Goal: Task Accomplishment & Management: Manage account settings

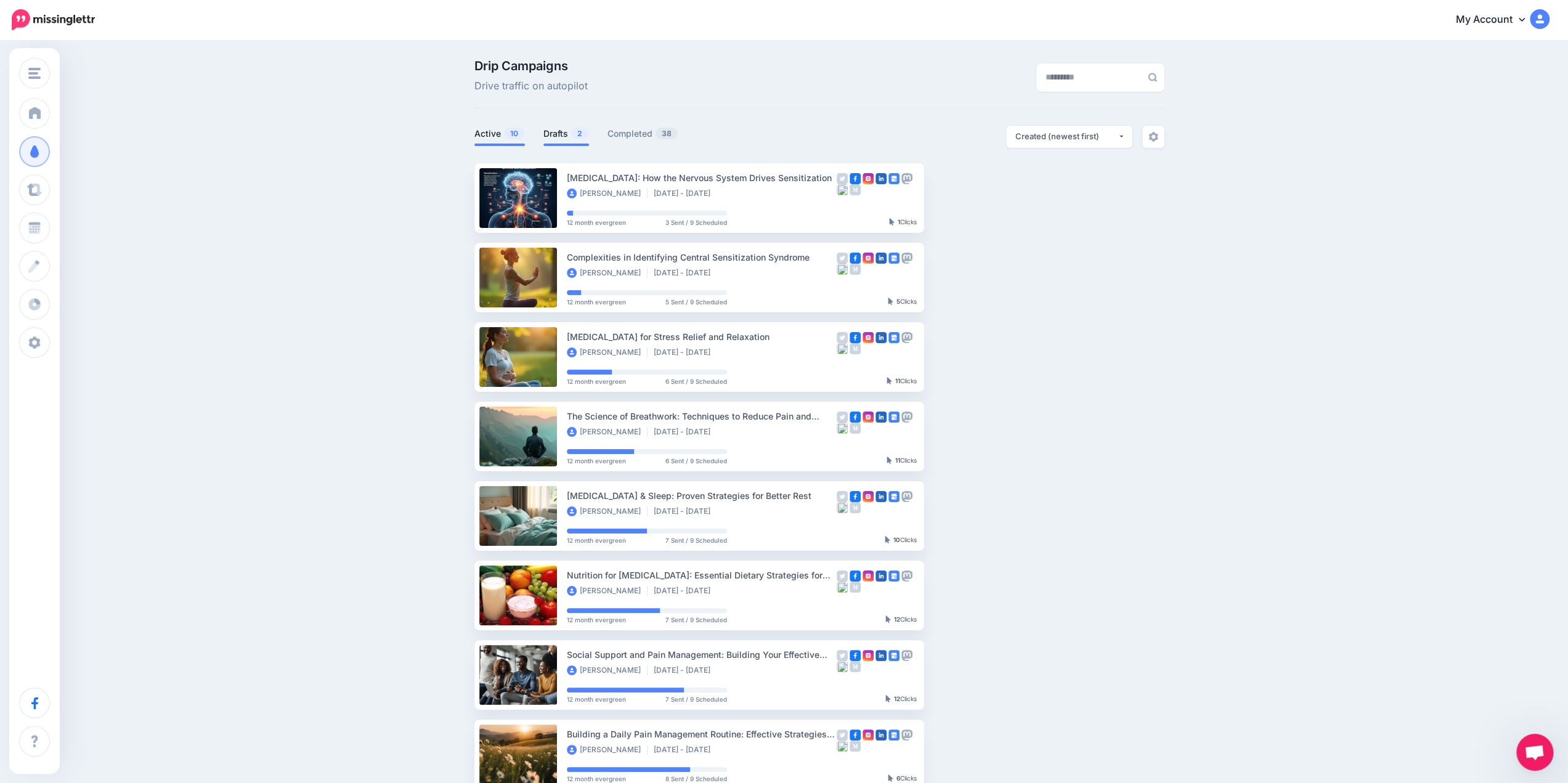
click at [554, 133] on link "Drafts 2" at bounding box center [566, 134] width 45 height 15
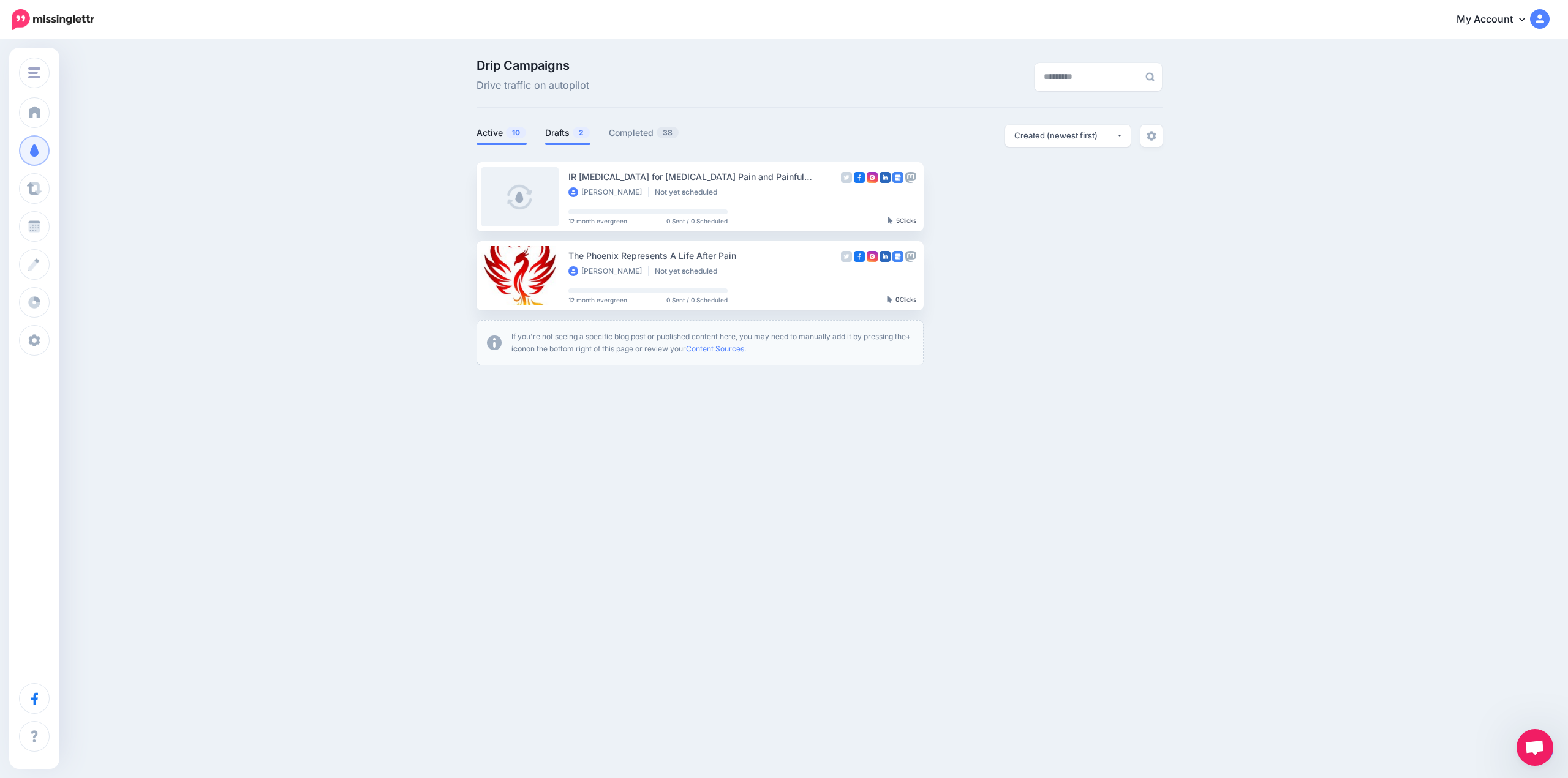
click at [503, 138] on link "Active 10" at bounding box center [502, 133] width 50 height 15
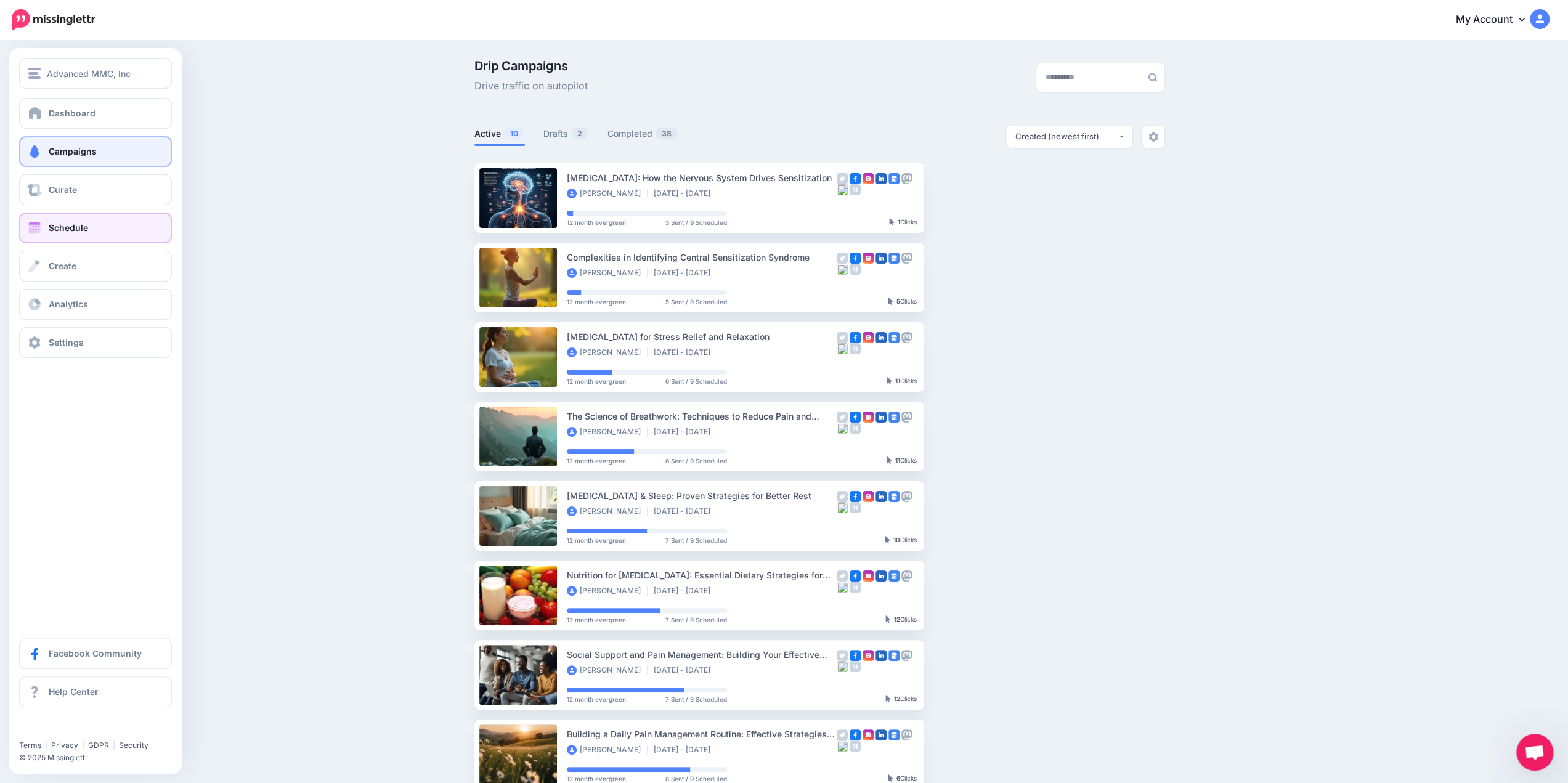
click at [64, 225] on span "Schedule" at bounding box center [68, 228] width 39 height 10
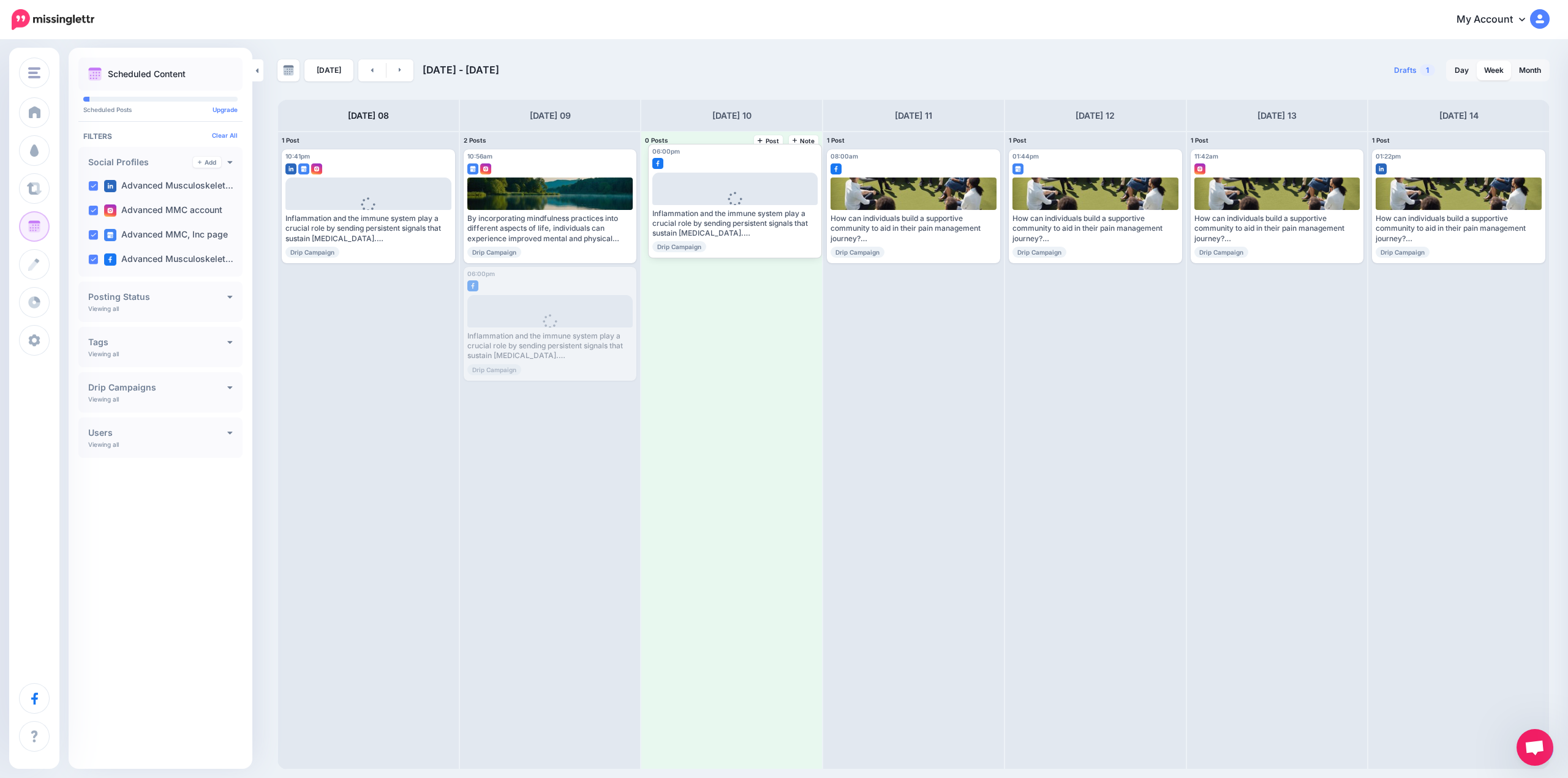
drag, startPoint x: 577, startPoint y: 308, endPoint x: 762, endPoint y: 185, distance: 222.2
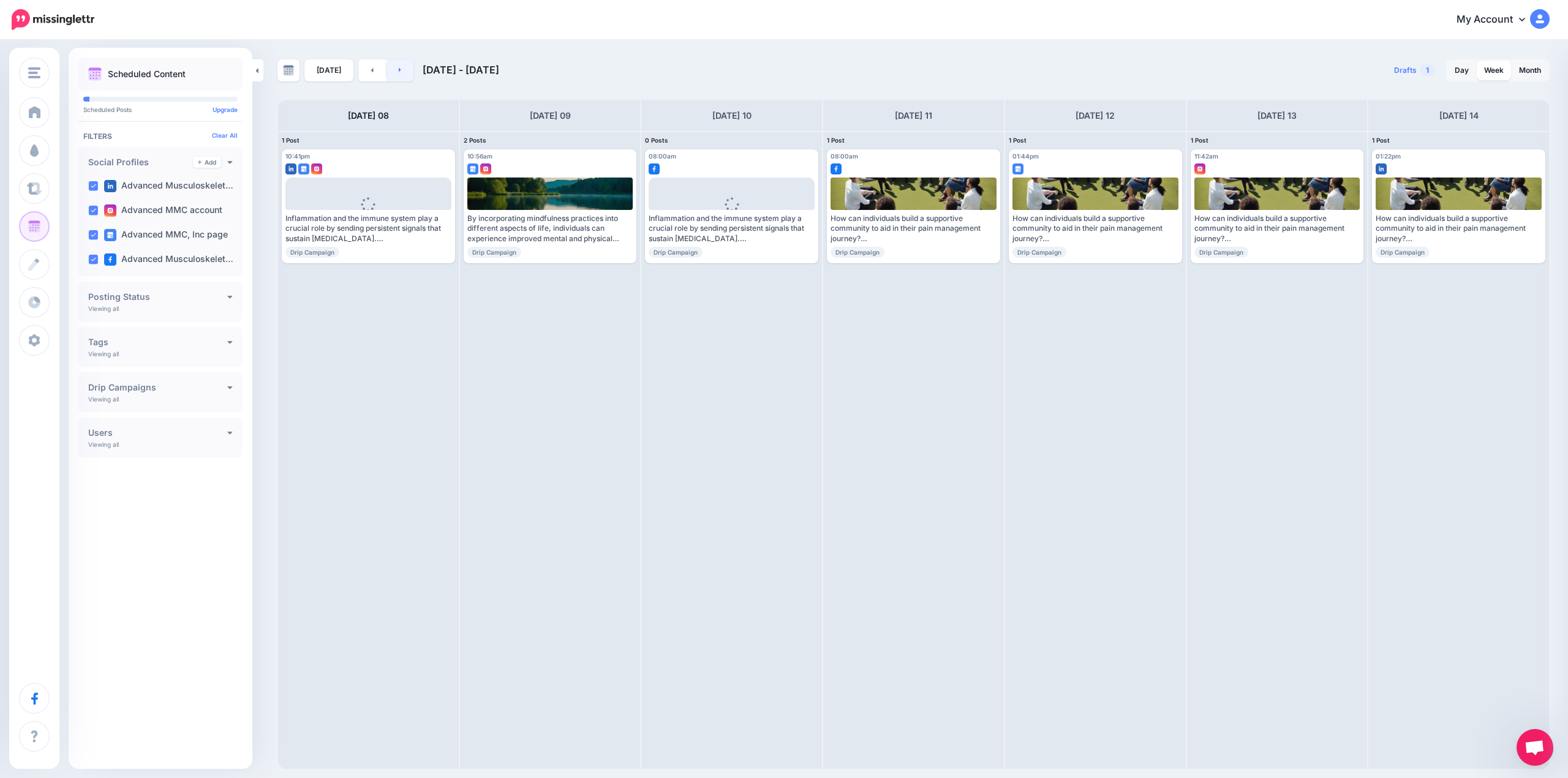
click at [406, 70] on link at bounding box center [400, 70] width 28 height 22
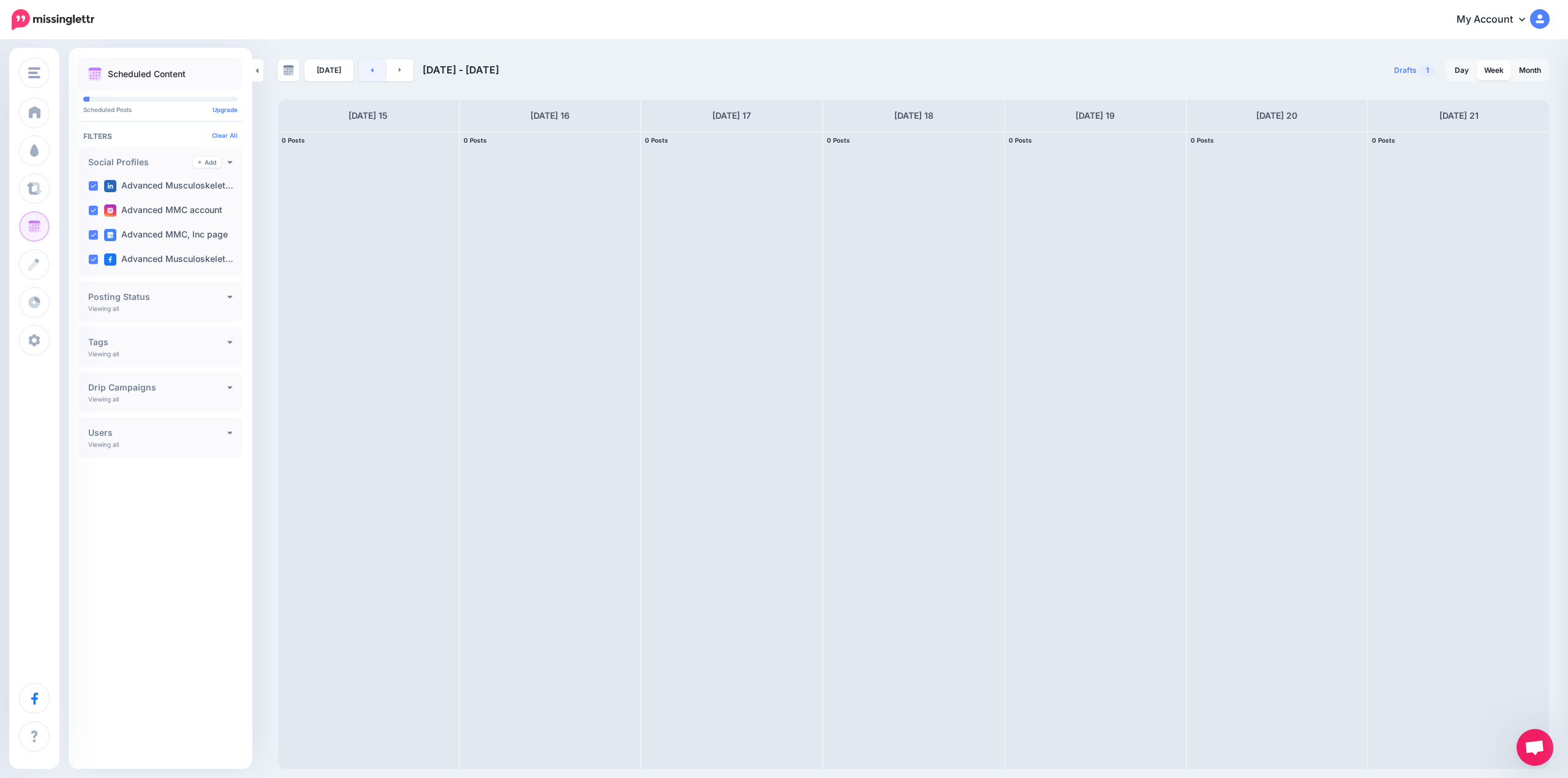
click at [376, 73] on link at bounding box center [372, 70] width 28 height 22
